Goal: Task Accomplishment & Management: Use online tool/utility

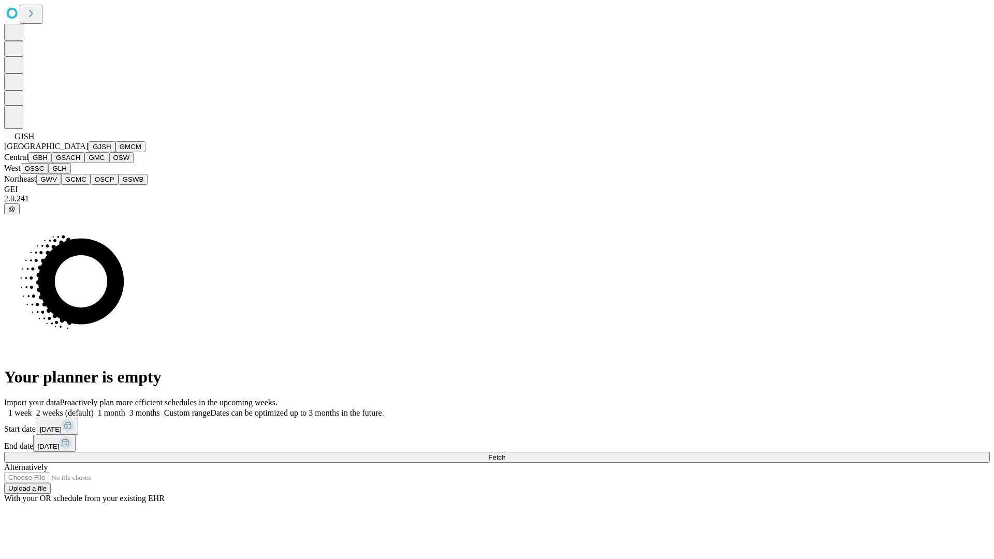
click at [89, 152] on button "GJSH" at bounding box center [102, 146] width 27 height 11
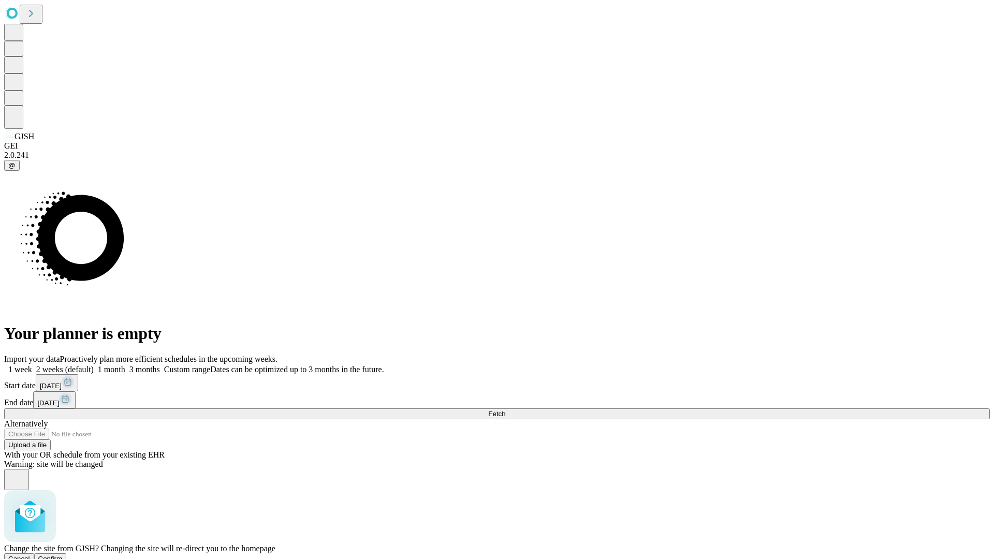
click at [63, 555] on span "Confirm" at bounding box center [50, 559] width 24 height 8
click at [94, 365] on label "2 weeks (default)" at bounding box center [63, 369] width 62 height 9
click at [505, 410] on span "Fetch" at bounding box center [496, 414] width 17 height 8
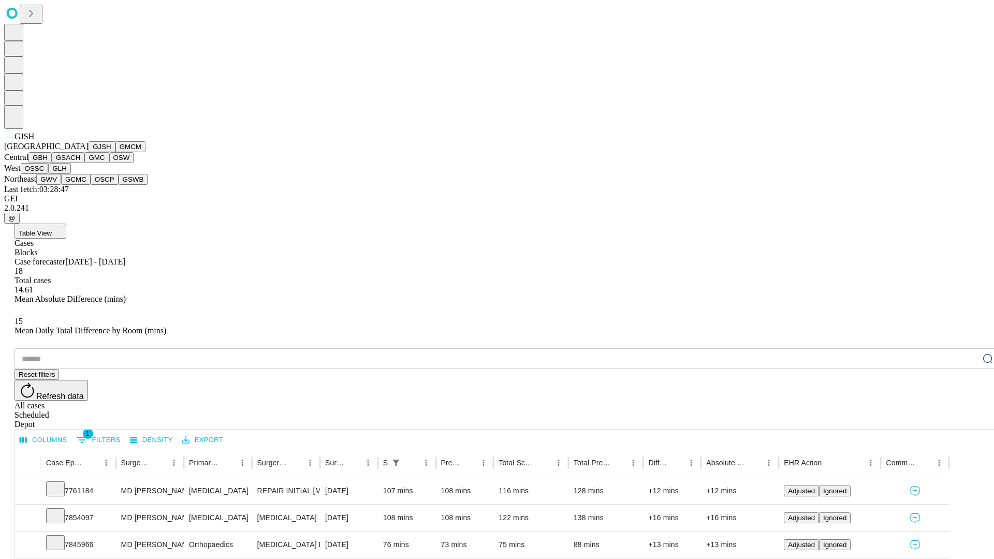
click at [115, 152] on button "GMCM" at bounding box center [130, 146] width 30 height 11
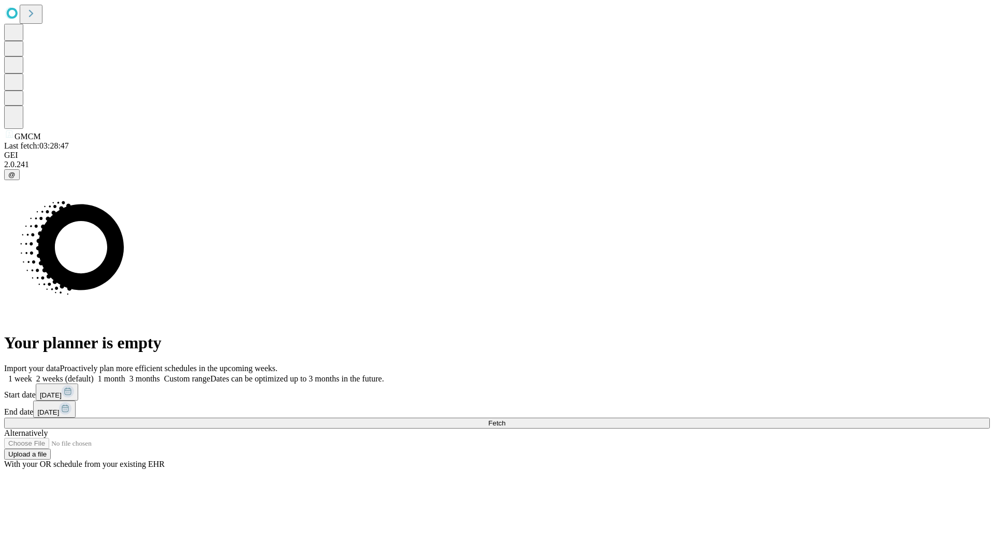
click at [94, 374] on label "2 weeks (default)" at bounding box center [63, 378] width 62 height 9
click at [505, 419] on span "Fetch" at bounding box center [496, 423] width 17 height 8
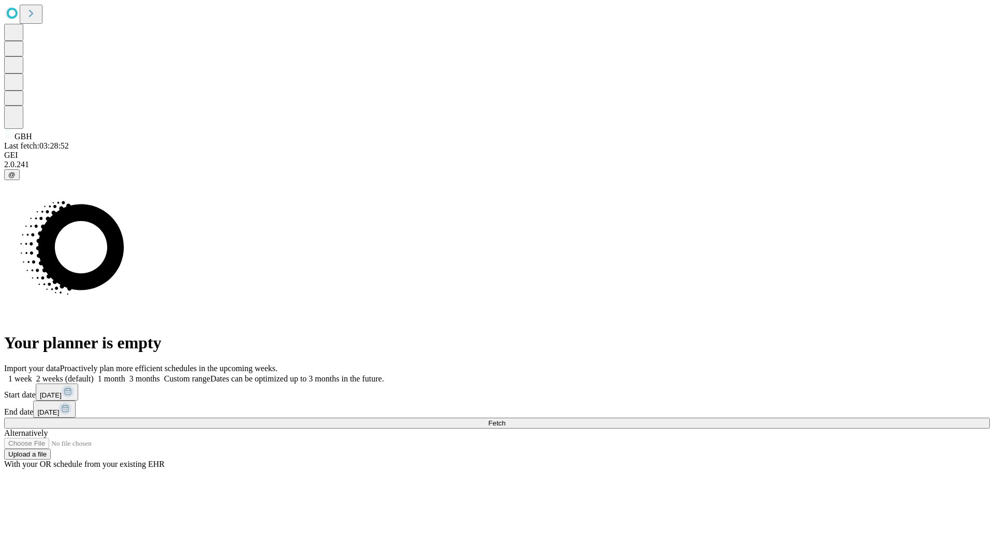
click at [94, 374] on label "2 weeks (default)" at bounding box center [63, 378] width 62 height 9
click at [505, 419] on span "Fetch" at bounding box center [496, 423] width 17 height 8
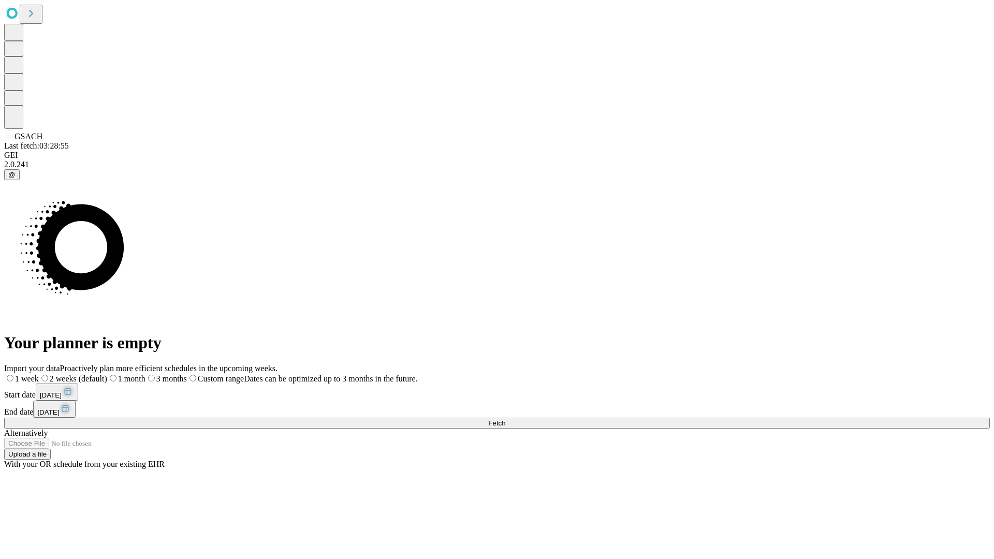
click at [107, 374] on label "2 weeks (default)" at bounding box center [73, 378] width 68 height 9
click at [505, 419] on span "Fetch" at bounding box center [496, 423] width 17 height 8
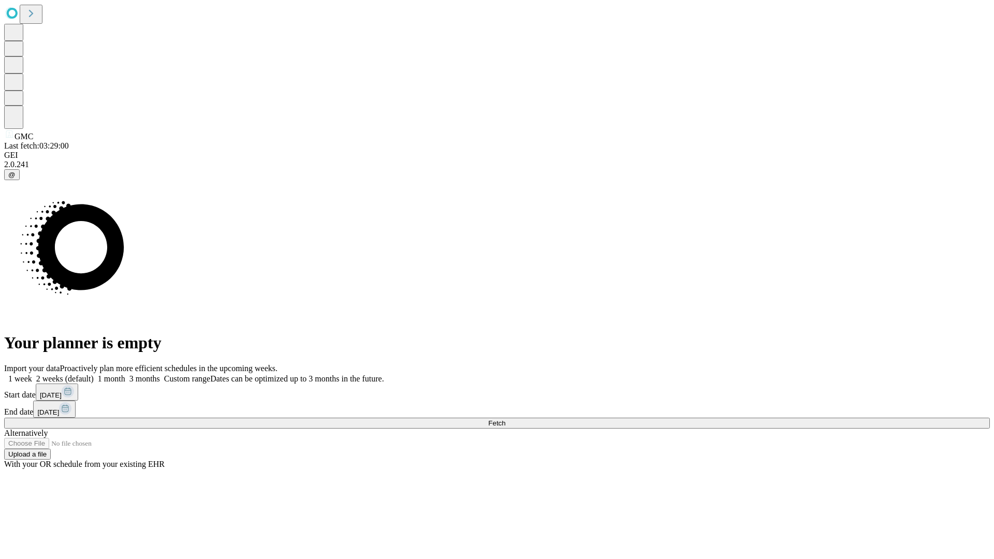
click at [94, 374] on label "2 weeks (default)" at bounding box center [63, 378] width 62 height 9
click at [505, 419] on span "Fetch" at bounding box center [496, 423] width 17 height 8
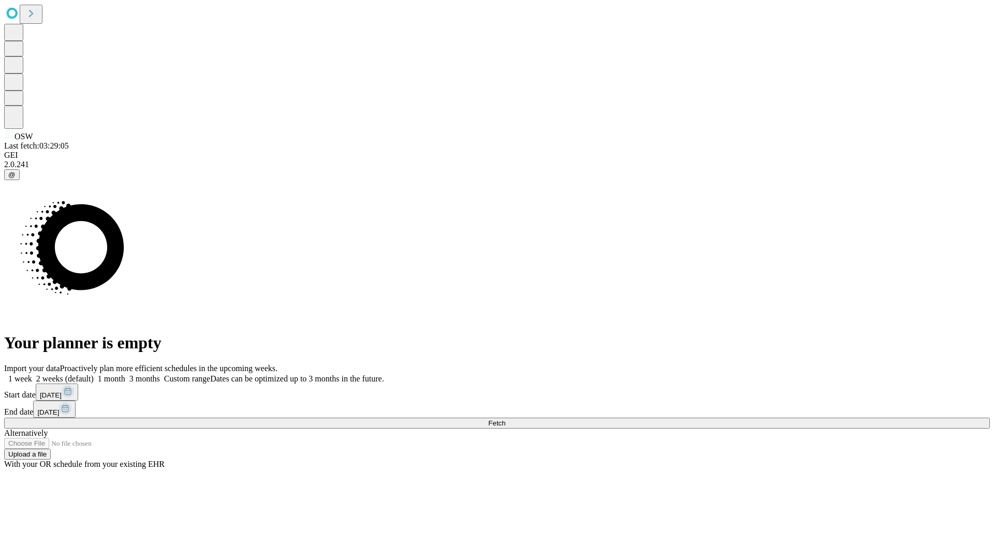
click at [94, 374] on label "2 weeks (default)" at bounding box center [63, 378] width 62 height 9
click at [505, 419] on span "Fetch" at bounding box center [496, 423] width 17 height 8
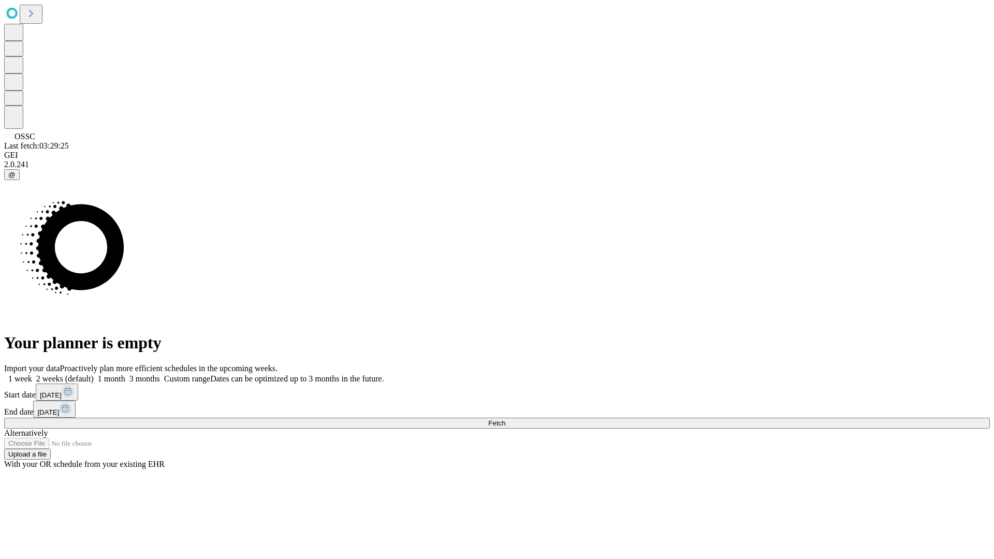
click at [94, 374] on label "2 weeks (default)" at bounding box center [63, 378] width 62 height 9
click at [505, 419] on span "Fetch" at bounding box center [496, 423] width 17 height 8
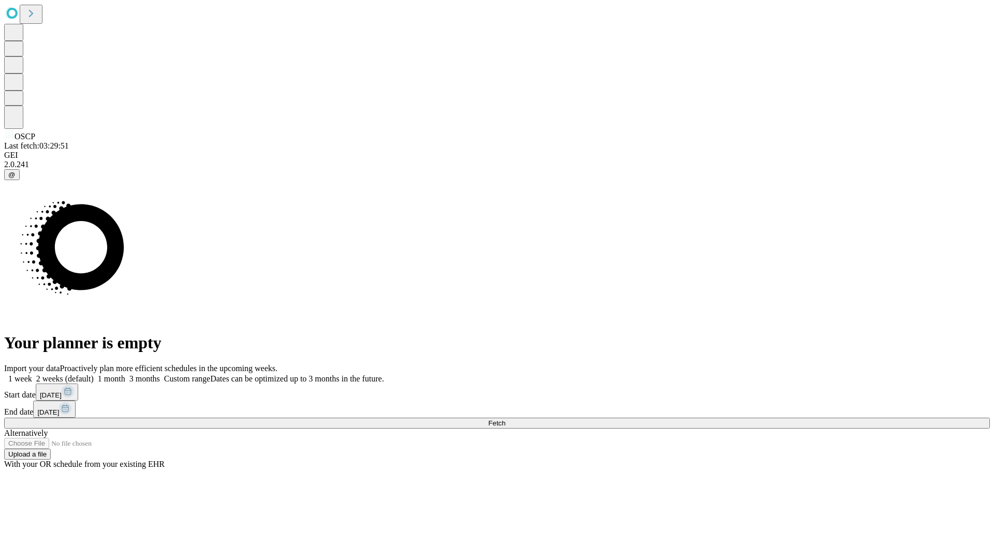
click at [94, 374] on label "2 weeks (default)" at bounding box center [63, 378] width 62 height 9
click at [505, 419] on span "Fetch" at bounding box center [496, 423] width 17 height 8
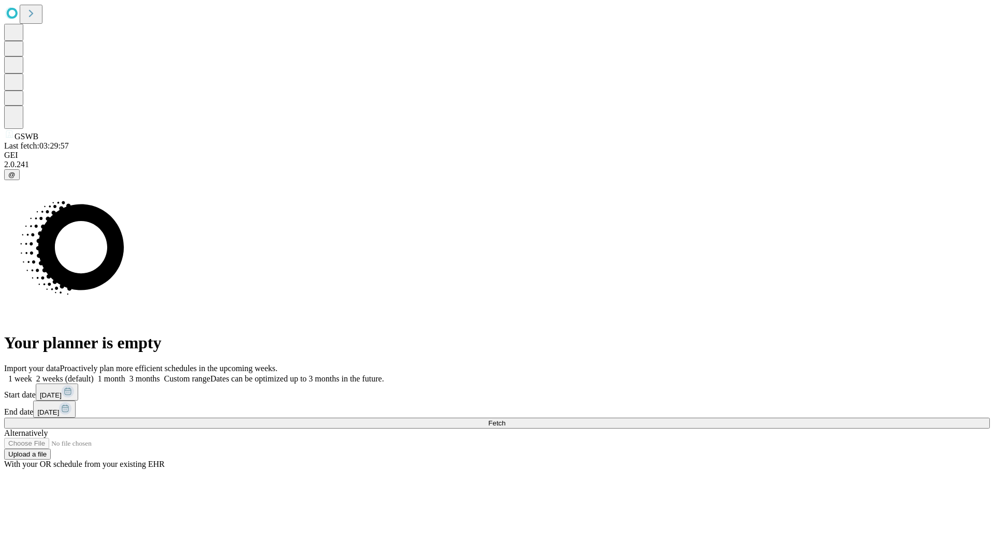
click at [94, 374] on label "2 weeks (default)" at bounding box center [63, 378] width 62 height 9
click at [505, 419] on span "Fetch" at bounding box center [496, 423] width 17 height 8
